Goal: Task Accomplishment & Management: Complete application form

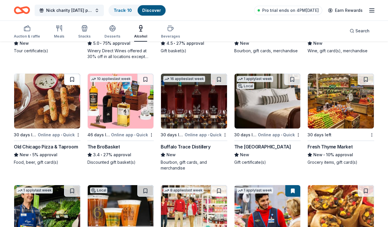
scroll to position [87, 0]
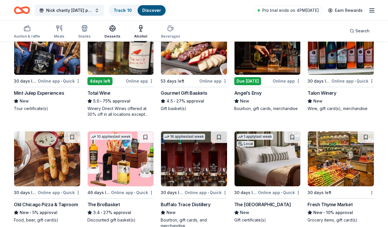
click at [109, 31] on icon "button" at bounding box center [112, 28] width 7 height 7
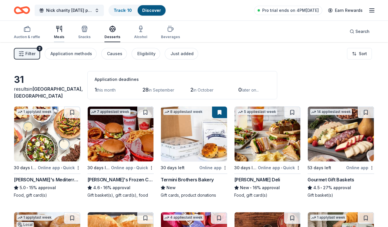
click at [59, 32] on icon "button" at bounding box center [59, 28] width 7 height 7
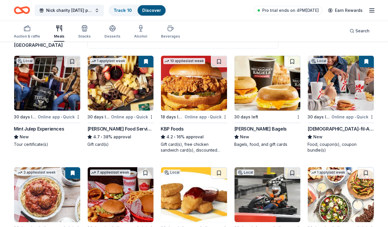
scroll to position [58, 0]
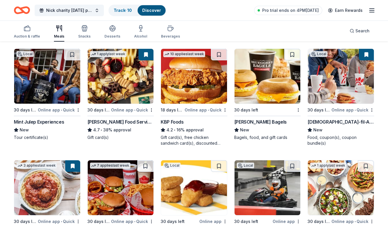
click at [177, 122] on div "KBP Foods" at bounding box center [172, 121] width 23 height 7
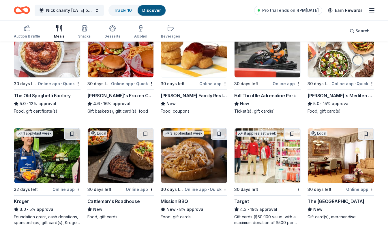
scroll to position [202, 0]
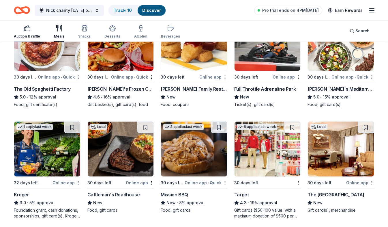
click at [34, 31] on div "button" at bounding box center [27, 28] width 26 height 7
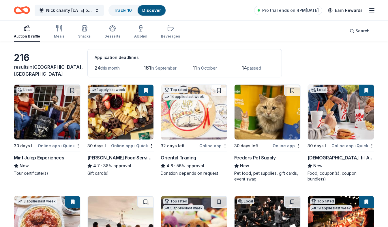
scroll to position [58, 0]
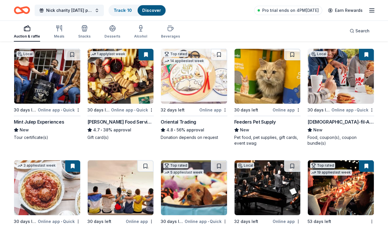
click at [273, 123] on div "Feeders Pet Supply" at bounding box center [255, 121] width 42 height 7
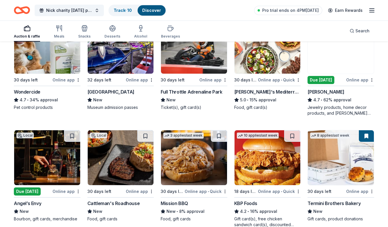
scroll to position [318, 0]
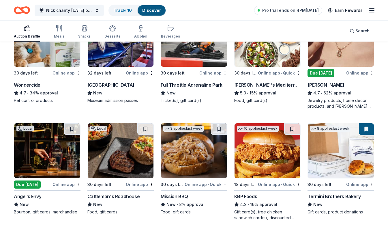
click at [117, 156] on img at bounding box center [121, 150] width 66 height 55
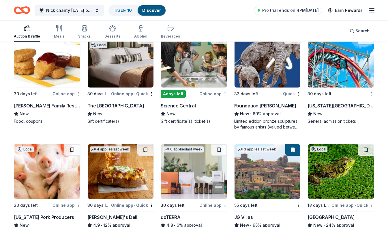
scroll to position [1301, 0]
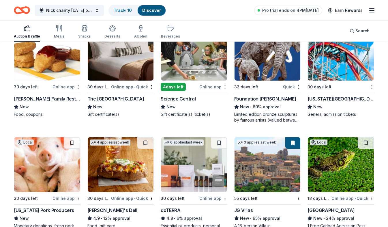
click at [257, 111] on div "Foundation Michelangelo New • 69% approval Limited edition bronze sculptures by…" at bounding box center [267, 109] width 67 height 28
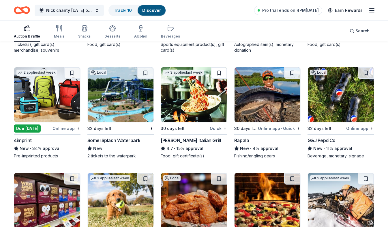
scroll to position [2152, 0]
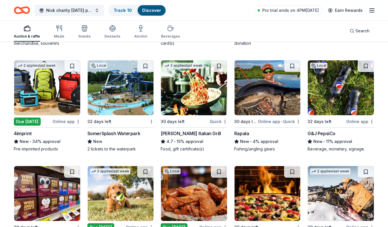
click at [33, 104] on img at bounding box center [47, 87] width 66 height 55
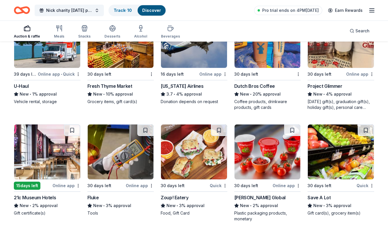
scroll to position [2548, 0]
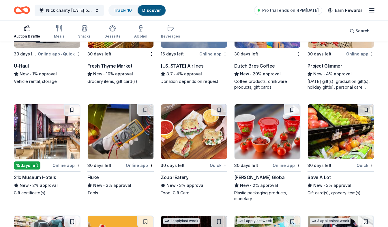
click at [263, 56] on div "30 days left" at bounding box center [264, 53] width 60 height 7
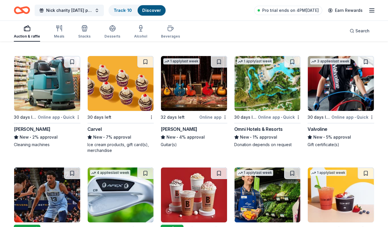
scroll to position [2721, 0]
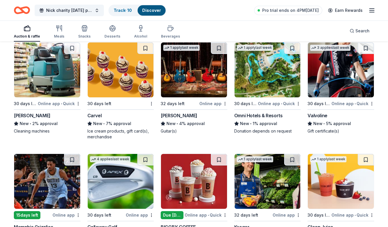
click at [186, 121] on div "New • 4% approval" at bounding box center [194, 123] width 67 height 7
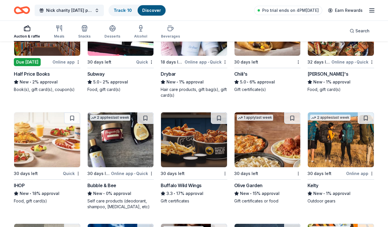
scroll to position [3130, 0]
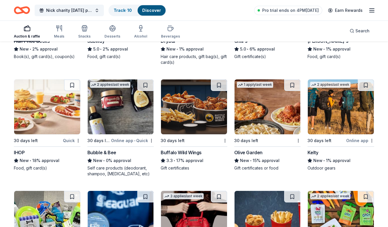
click at [285, 136] on div "1 apply last week 30 days left Olive Garden New • 15% approval Gift certificate…" at bounding box center [267, 125] width 67 height 92
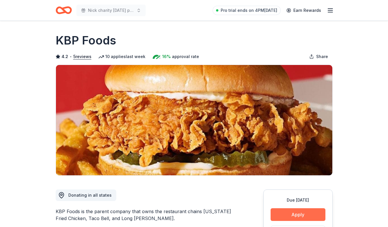
click at [308, 212] on button "Apply" at bounding box center [298, 214] width 55 height 13
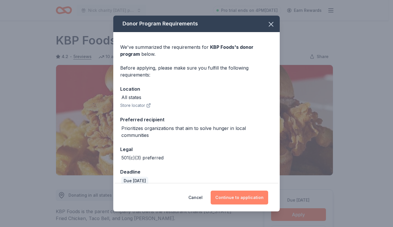
click at [259, 197] on button "Continue to application" at bounding box center [238, 198] width 57 height 14
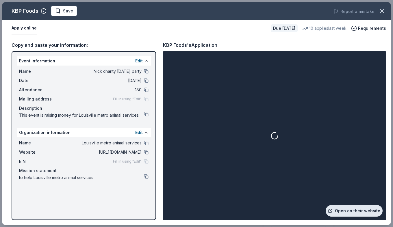
click at [336, 209] on link "Open on their website" at bounding box center [353, 211] width 57 height 12
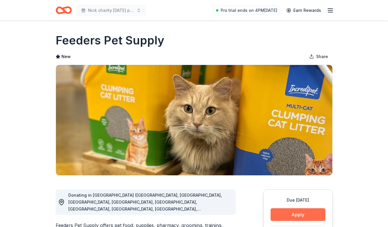
click at [310, 216] on button "Apply" at bounding box center [298, 214] width 55 height 13
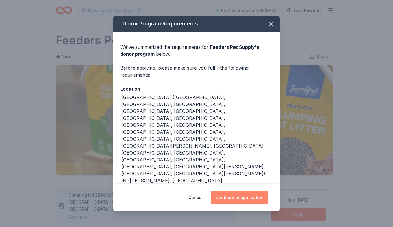
click at [260, 201] on button "Continue to application" at bounding box center [238, 198] width 57 height 14
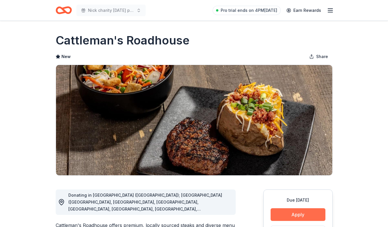
click at [297, 211] on button "Apply" at bounding box center [298, 214] width 55 height 13
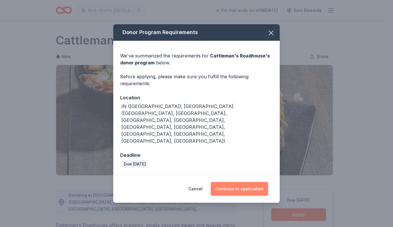
click at [260, 182] on button "Continue to application" at bounding box center [238, 189] width 57 height 14
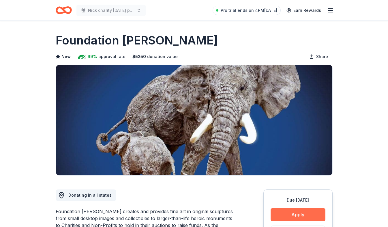
click at [283, 212] on button "Apply" at bounding box center [298, 214] width 55 height 13
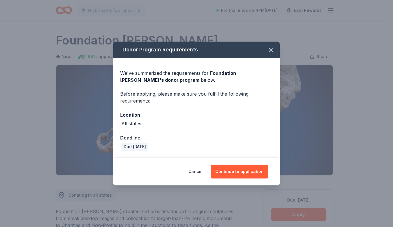
click at [235, 163] on div "Cancel Continue to application" at bounding box center [196, 172] width 166 height 28
click at [237, 168] on button "Continue to application" at bounding box center [238, 172] width 57 height 14
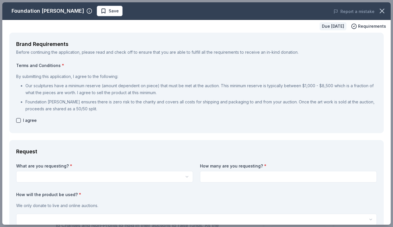
click at [20, 117] on div "I agree" at bounding box center [196, 120] width 360 height 7
click at [16, 120] on button "button" at bounding box center [18, 120] width 5 height 5
checkbox input "true"
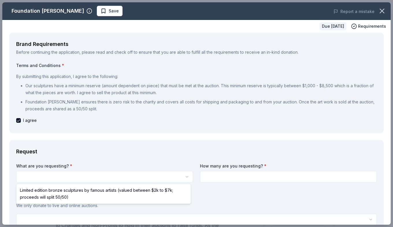
click at [40, 175] on html "Nick charity halloween party Pro trial ends on 4PM, 8/24 Earn Rewards Due in 32…" at bounding box center [196, 113] width 393 height 227
select select "Limited edition bronze sculptures by famous artists (valued between $2k to $7k;…"
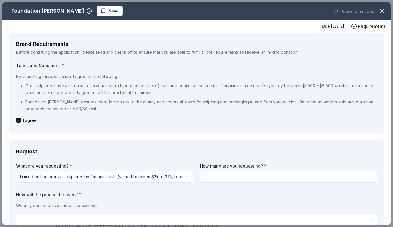
click at [234, 175] on input at bounding box center [288, 177] width 177 height 12
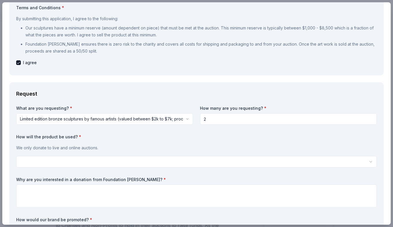
type input "2"
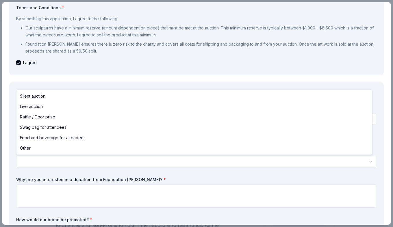
click at [82, 160] on html "Nick charity halloween party Pro trial ends on 4PM, 8/24 Earn Rewards Due in 32…" at bounding box center [196, 113] width 393 height 227
select select "silentAuction"
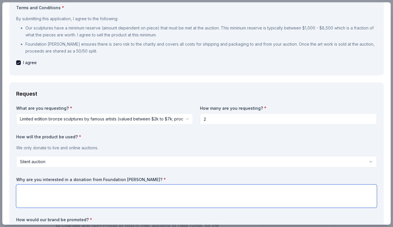
click at [54, 191] on textarea at bounding box center [196, 195] width 360 height 23
click at [200, 188] on textarea "to h" at bounding box center [196, 195] width 360 height 23
click at [57, 191] on textarea "to help my part" at bounding box center [196, 195] width 360 height 23
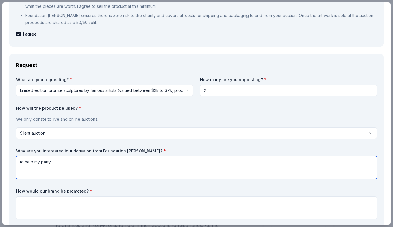
scroll to position [115, 0]
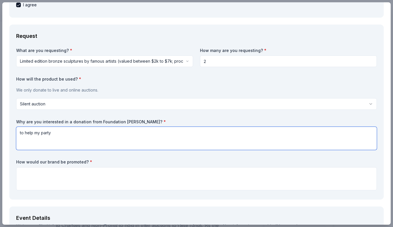
type textarea "to help my party"
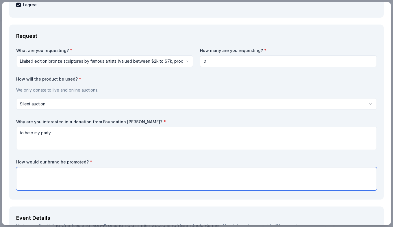
click at [59, 181] on textarea at bounding box center [196, 178] width 360 height 23
type textarea "through facebook and wlky may be there"
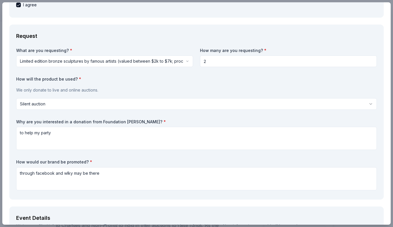
type input "startrout123@gmail.com"
type input "22"
type textarea "i wanted a gift basket with Burbon or/and gift cards"
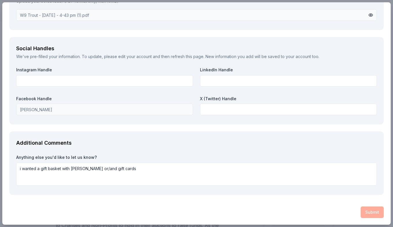
scroll to position [818, 0]
click at [368, 208] on div "Submit" at bounding box center [196, 212] width 374 height 12
click at [367, 208] on div "Submit" at bounding box center [196, 212] width 374 height 12
click at [366, 207] on div "Submit" at bounding box center [196, 212] width 374 height 12
click at [366, 206] on div "Submit" at bounding box center [196, 212] width 374 height 12
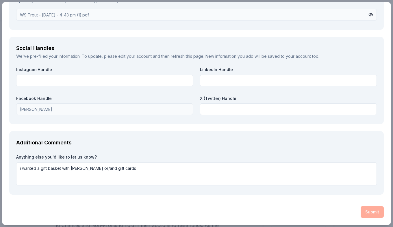
drag, startPoint x: 364, startPoint y: 202, endPoint x: 337, endPoint y: 175, distance: 37.8
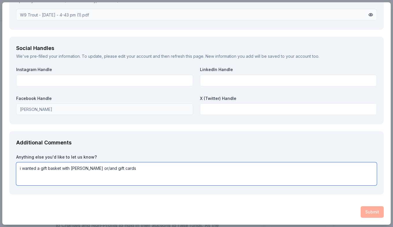
drag, startPoint x: 137, startPoint y: 168, endPoint x: 0, endPoint y: 120, distance: 145.3
click at [0, 121] on html "Nick charity halloween party Pro trial ends on 4PM, 8/24 Earn Rewards Due in 32…" at bounding box center [196, 113] width 393 height 227
type textarea "i"
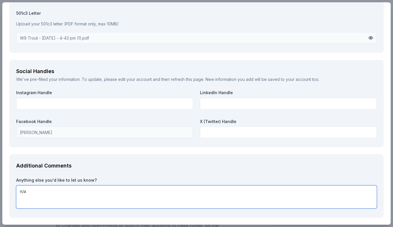
scroll to position [789, 0]
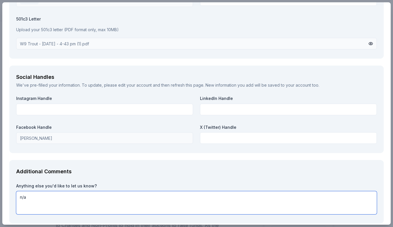
type textarea "n/a"
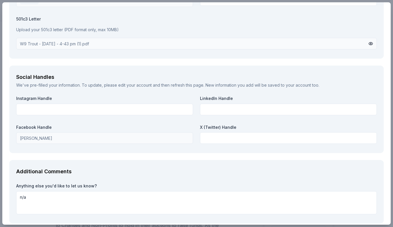
click at [214, 187] on label "Anything else you'd like to let us know?" at bounding box center [196, 186] width 360 height 6
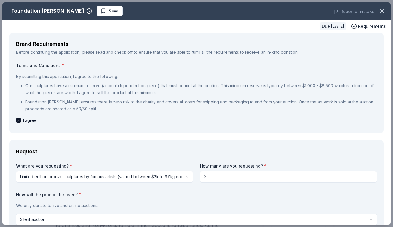
scroll to position [0, 0]
drag, startPoint x: 178, startPoint y: 124, endPoint x: 187, endPoint y: 141, distance: 19.6
drag, startPoint x: 204, startPoint y: 180, endPoint x: 192, endPoint y: 173, distance: 13.8
click at [204, 179] on input "2" at bounding box center [288, 177] width 177 height 12
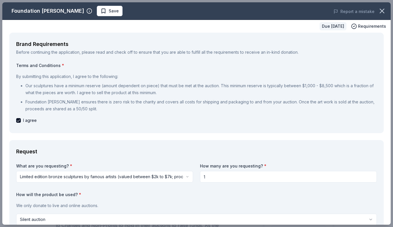
type input "1"
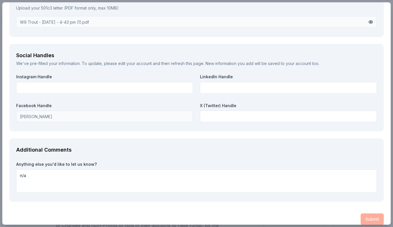
scroll to position [818, 0]
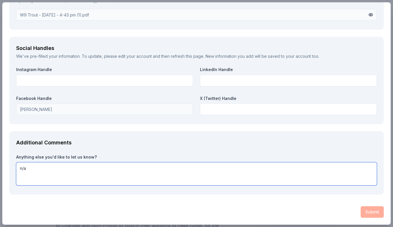
drag, startPoint x: 57, startPoint y: 172, endPoint x: 77, endPoint y: 154, distance: 27.4
click at [56, 171] on textarea "n/a" at bounding box center [196, 173] width 360 height 23
type textarea "n/a"
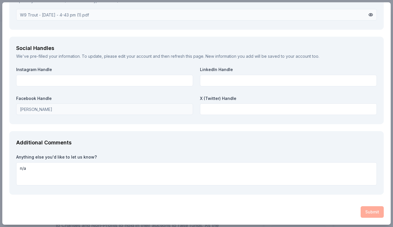
click at [364, 210] on div "Submit" at bounding box center [196, 212] width 374 height 12
click at [365, 209] on div "Submit" at bounding box center [196, 212] width 374 height 12
click at [365, 208] on div "Submit" at bounding box center [196, 212] width 374 height 12
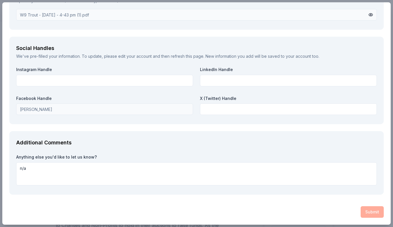
click at [365, 207] on div "Submit" at bounding box center [196, 212] width 374 height 12
click at [366, 208] on div "Submit" at bounding box center [196, 212] width 374 height 12
click at [365, 206] on div "Submit" at bounding box center [196, 212] width 374 height 12
click at [363, 207] on div "Submit" at bounding box center [196, 212] width 374 height 12
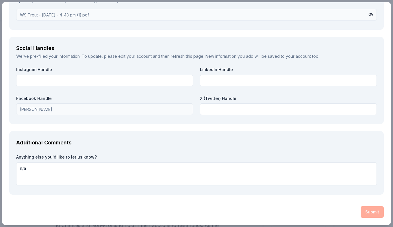
click at [362, 206] on div "Submit" at bounding box center [196, 212] width 374 height 12
drag, startPoint x: 362, startPoint y: 203, endPoint x: 369, endPoint y: 77, distance: 125.8
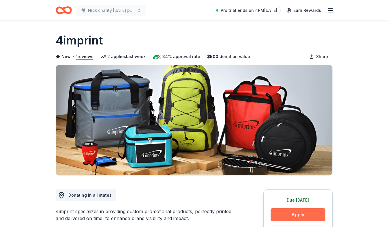
click at [297, 214] on button "Apply" at bounding box center [298, 214] width 55 height 13
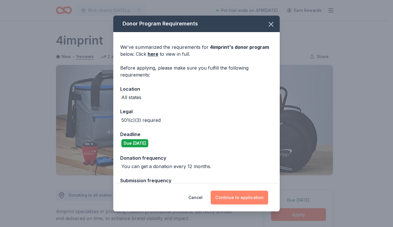
click at [264, 196] on button "Continue to application" at bounding box center [238, 198] width 57 height 14
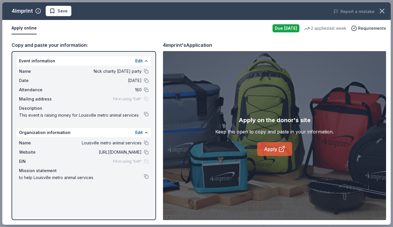
click at [281, 153] on link "Apply" at bounding box center [274, 149] width 35 height 14
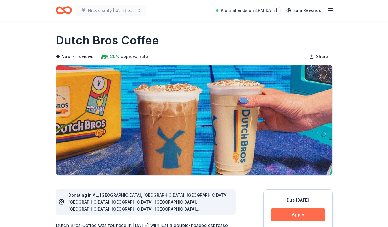
click at [300, 213] on button "Apply" at bounding box center [298, 214] width 55 height 13
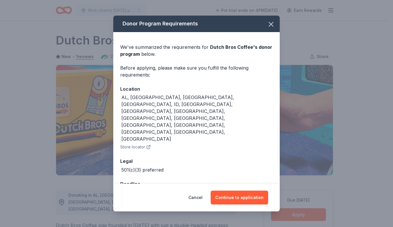
click at [245, 184] on div "Cancel Continue to application" at bounding box center [196, 198] width 166 height 28
drag, startPoint x: 194, startPoint y: 188, endPoint x: 209, endPoint y: 181, distance: 16.5
click at [207, 191] on div "Cancel Continue to application" at bounding box center [196, 198] width 143 height 14
click at [219, 191] on button "Continue to application" at bounding box center [238, 198] width 57 height 14
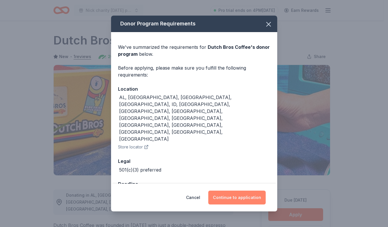
click at [219, 191] on button "Continue to application" at bounding box center [236, 198] width 57 height 14
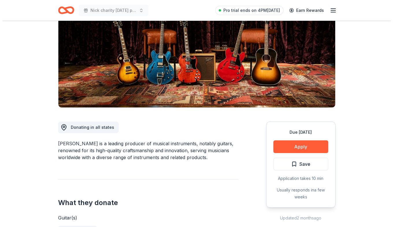
scroll to position [87, 0]
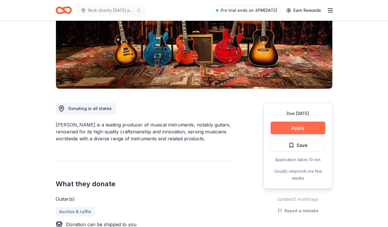
click at [315, 127] on button "Apply" at bounding box center [298, 128] width 55 height 13
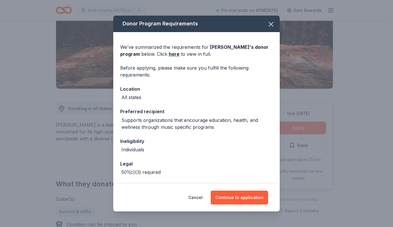
click at [315, 127] on div "Donor Program Requirements We've summarized the requirements for [PERSON_NAME] …" at bounding box center [196, 113] width 393 height 227
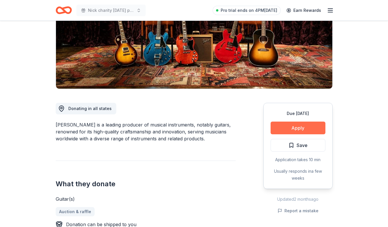
click at [309, 131] on button "Apply" at bounding box center [298, 128] width 55 height 13
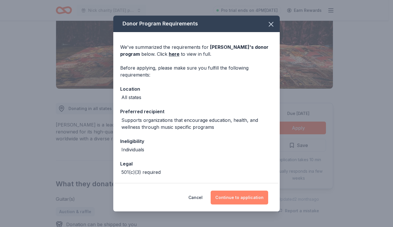
click at [235, 198] on button "Continue to application" at bounding box center [238, 198] width 57 height 14
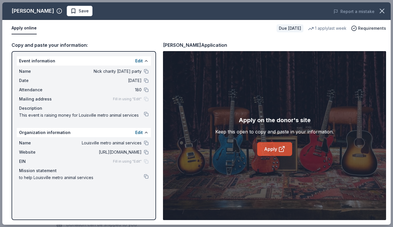
click at [274, 146] on link "Apply" at bounding box center [274, 149] width 35 height 14
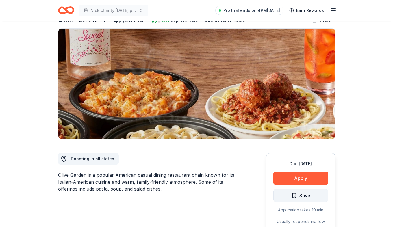
scroll to position [58, 0]
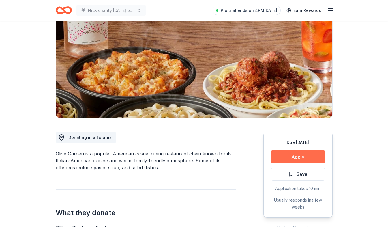
click at [279, 155] on button "Apply" at bounding box center [298, 156] width 55 height 13
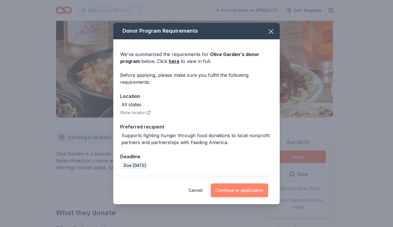
click at [234, 195] on button "Continue to application" at bounding box center [238, 190] width 57 height 14
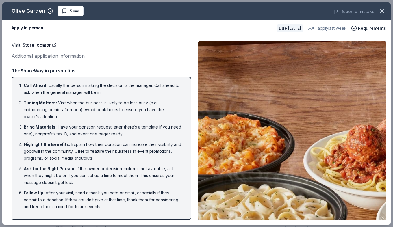
click at [329, 27] on div "1 apply last week" at bounding box center [327, 28] width 38 height 7
click at [330, 27] on div "1 apply last week" at bounding box center [327, 28] width 38 height 7
click at [356, 28] on circle "button" at bounding box center [353, 28] width 5 height 5
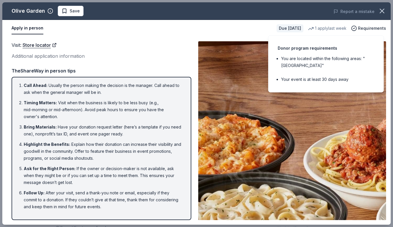
click at [152, 141] on li "Highlight the Benefits : Explain how their donation can increase their visibili…" at bounding box center [103, 151] width 159 height 21
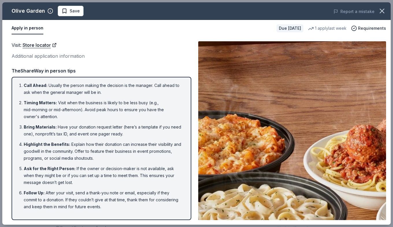
click at [38, 32] on button "Apply in person" at bounding box center [28, 28] width 32 height 12
click at [39, 45] on link "Store locator" at bounding box center [40, 45] width 34 height 8
